Goal: Task Accomplishment & Management: Use online tool/utility

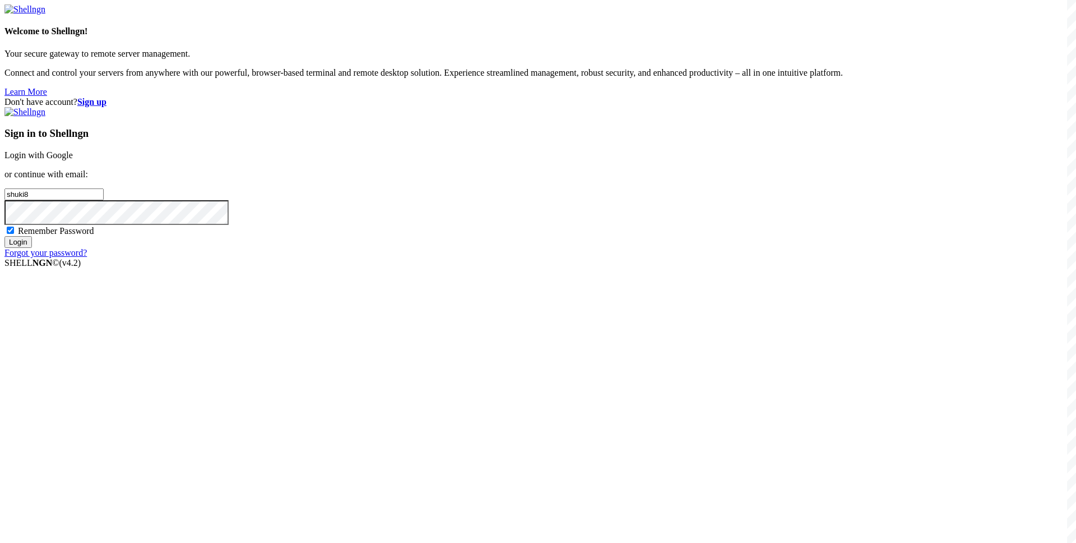
type input "shuki8"
click at [104, 200] on input "shuki8" at bounding box center [53, 194] width 99 height 12
type input "[EMAIL_ADDRESS][DOMAIN_NAME]"
click at [4, 236] on input "Login" at bounding box center [17, 242] width 27 height 12
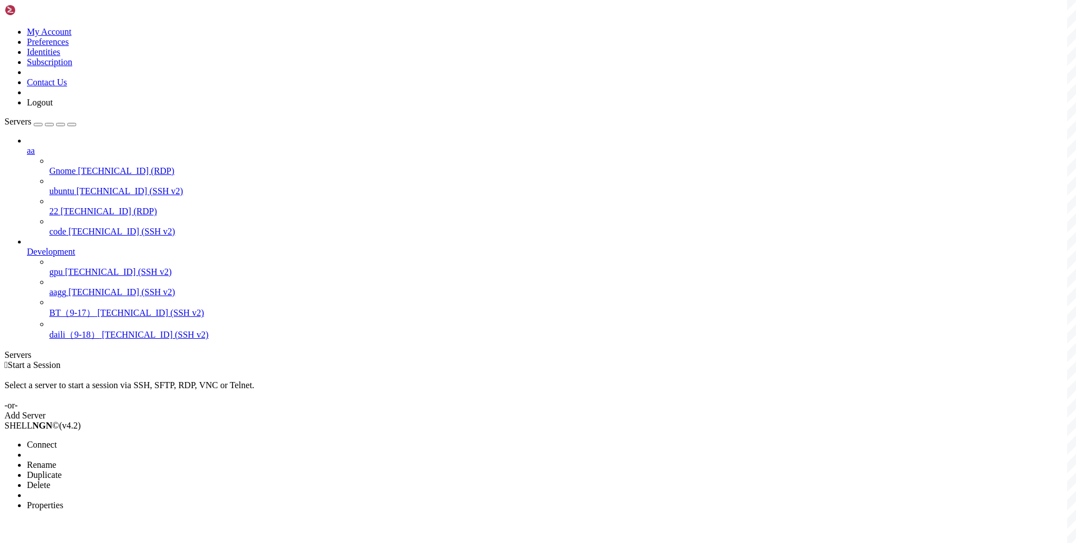
click at [57, 439] on span "Connect" at bounding box center [42, 444] width 30 height 10
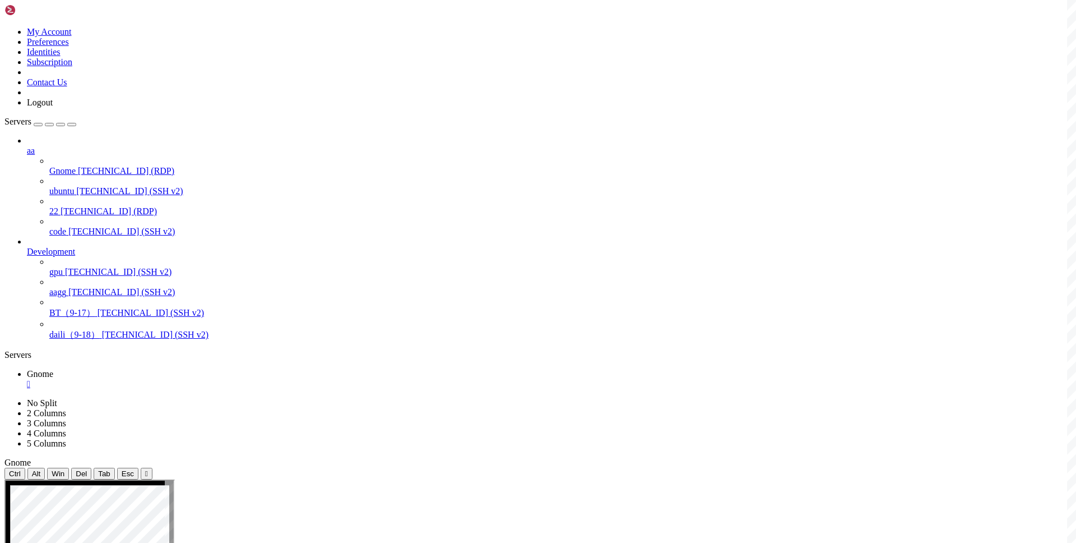
click at [197, 379] on div "" at bounding box center [549, 384] width 1045 height 10
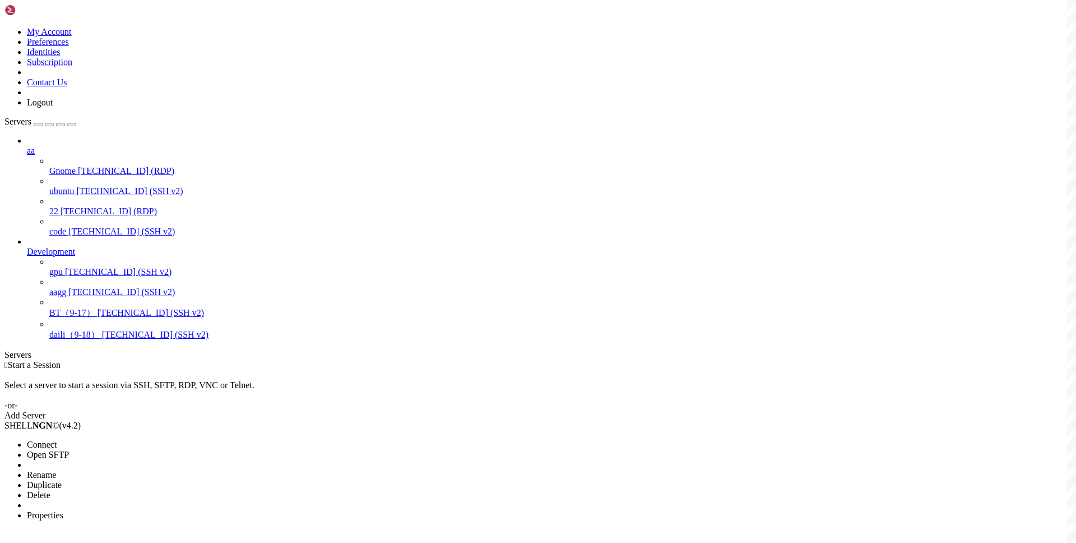
click at [57, 439] on span "Connect" at bounding box center [42, 444] width 30 height 10
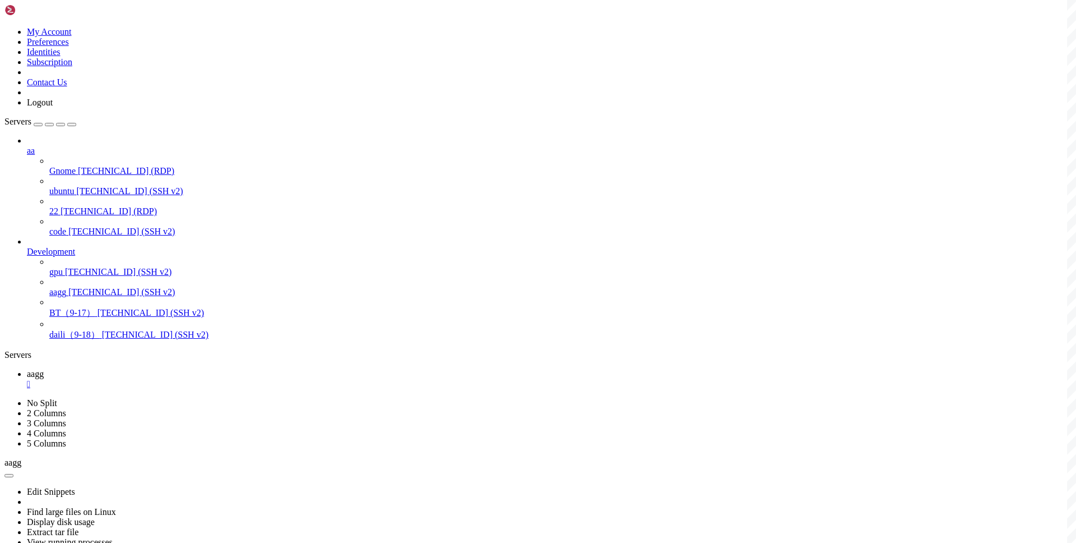
click at [44, 369] on span "aagg" at bounding box center [35, 374] width 17 height 10
click at [187, 379] on div "" at bounding box center [549, 384] width 1045 height 10
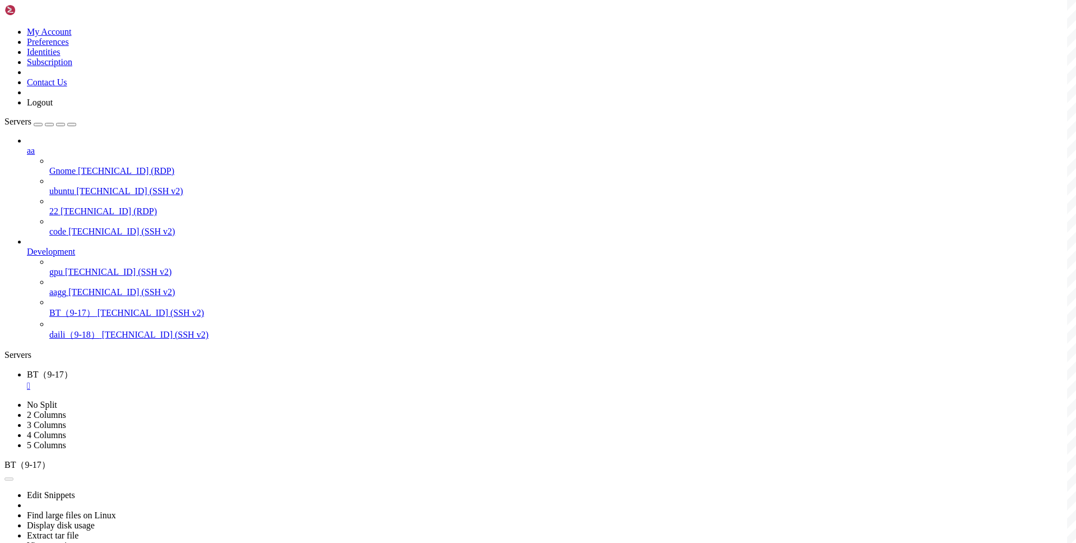
click at [210, 381] on div "" at bounding box center [549, 386] width 1045 height 10
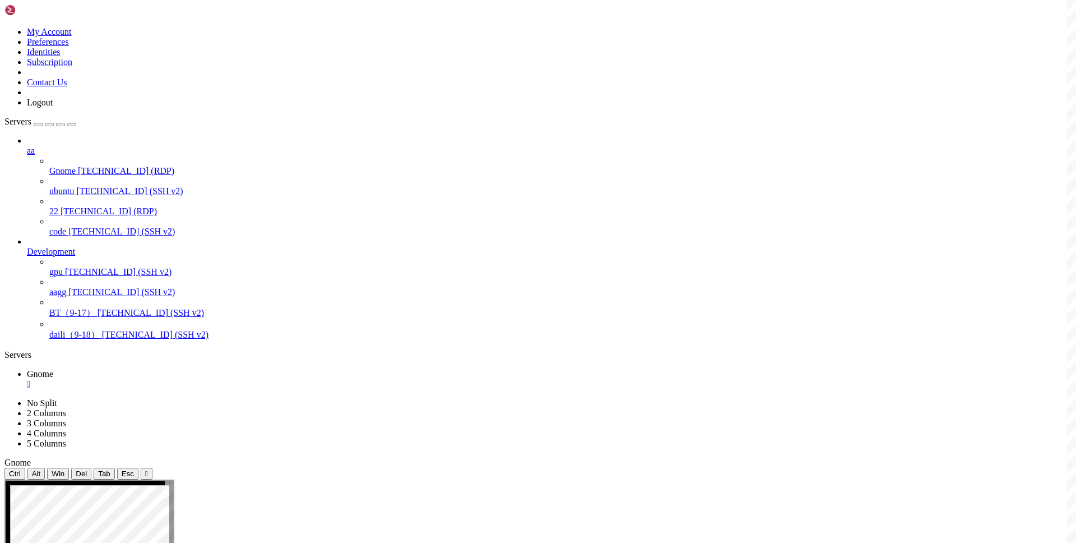
click at [197, 379] on div "" at bounding box center [549, 384] width 1045 height 10
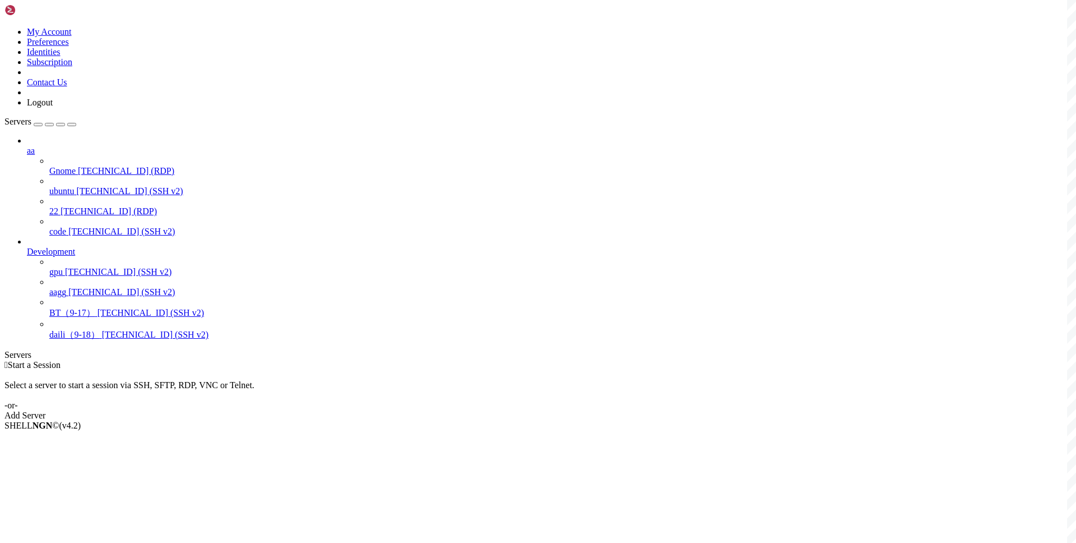
click at [386, 360] on div " Start a Session Select a server to start a session via SSH, SFTP, RDP, VNC or…" at bounding box center [537, 390] width 1067 height 61
